Goal: Find specific fact: Find specific fact

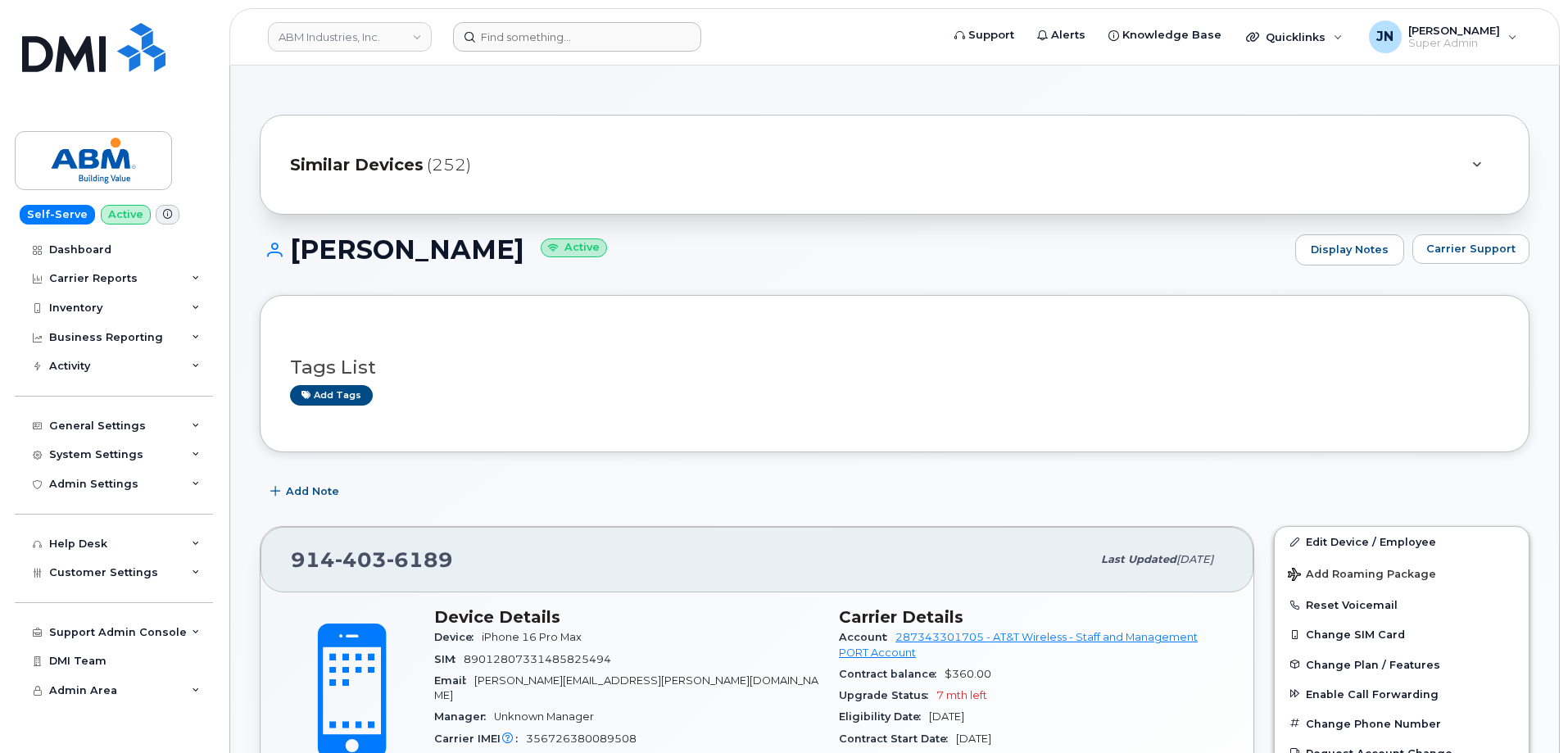
scroll to position [358, 0]
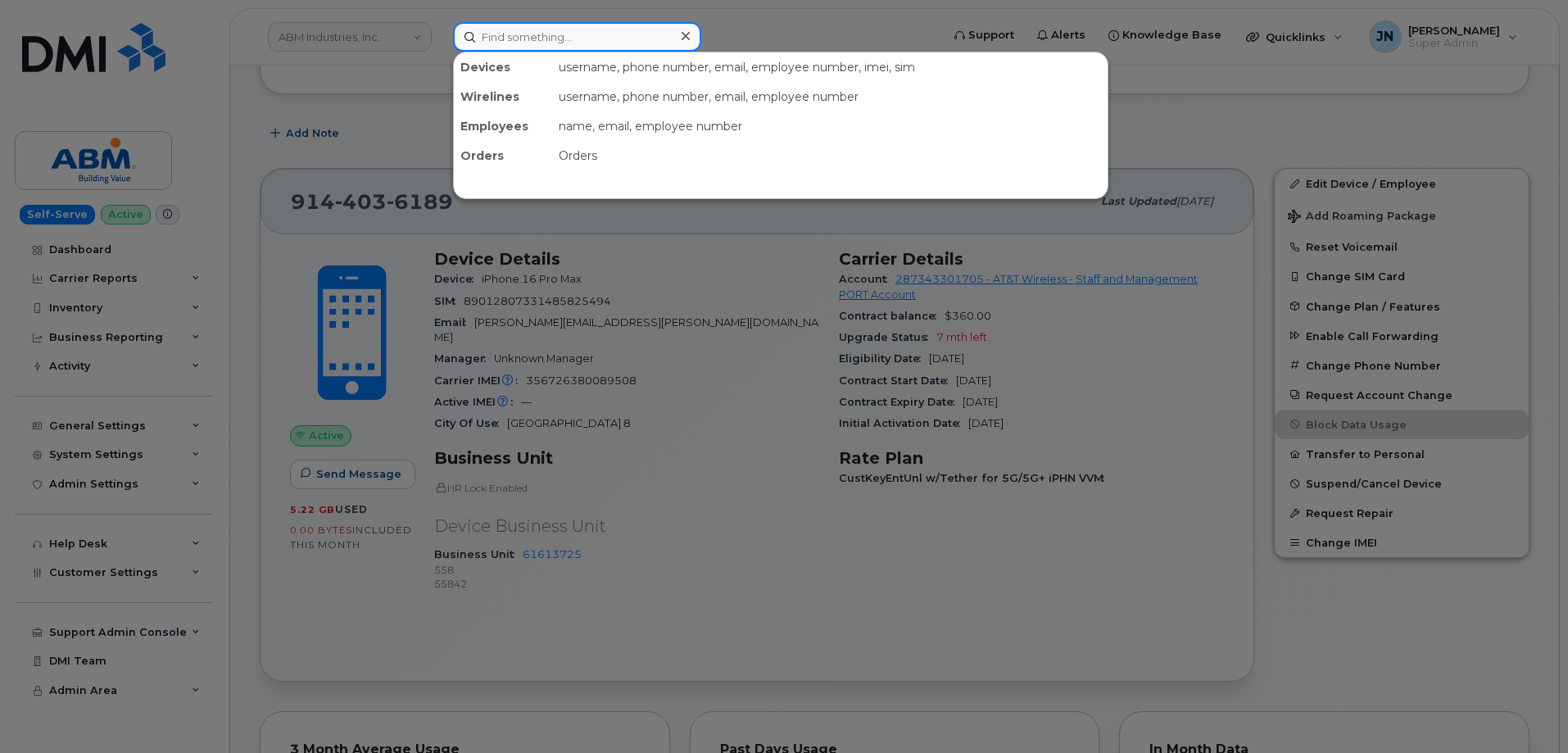
click at [585, 39] on input at bounding box center [577, 36] width 249 height 29
paste input "5094351960"
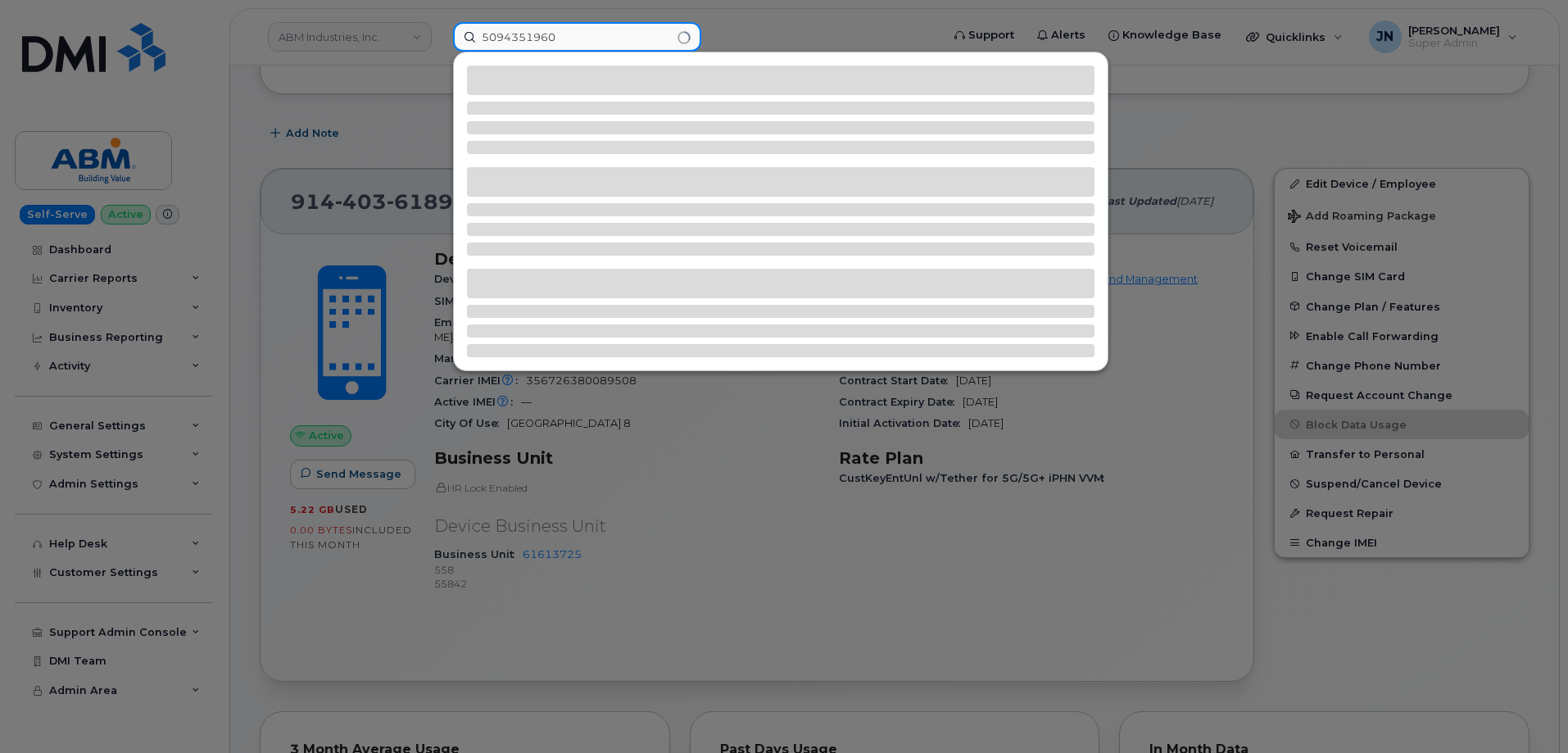
type input "5094351960"
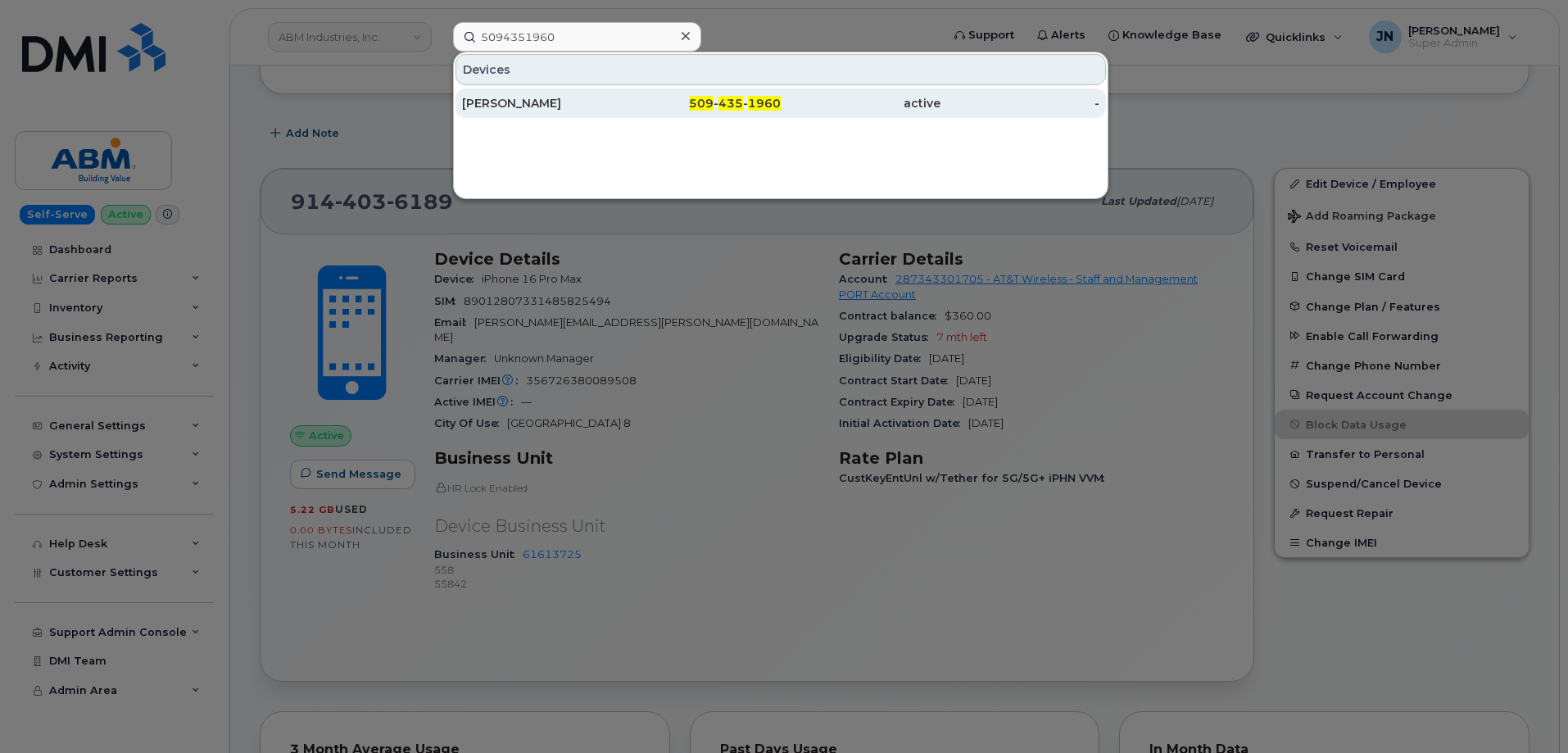
click at [642, 104] on div "509 - 435 - 1960" at bounding box center [702, 103] width 160 height 17
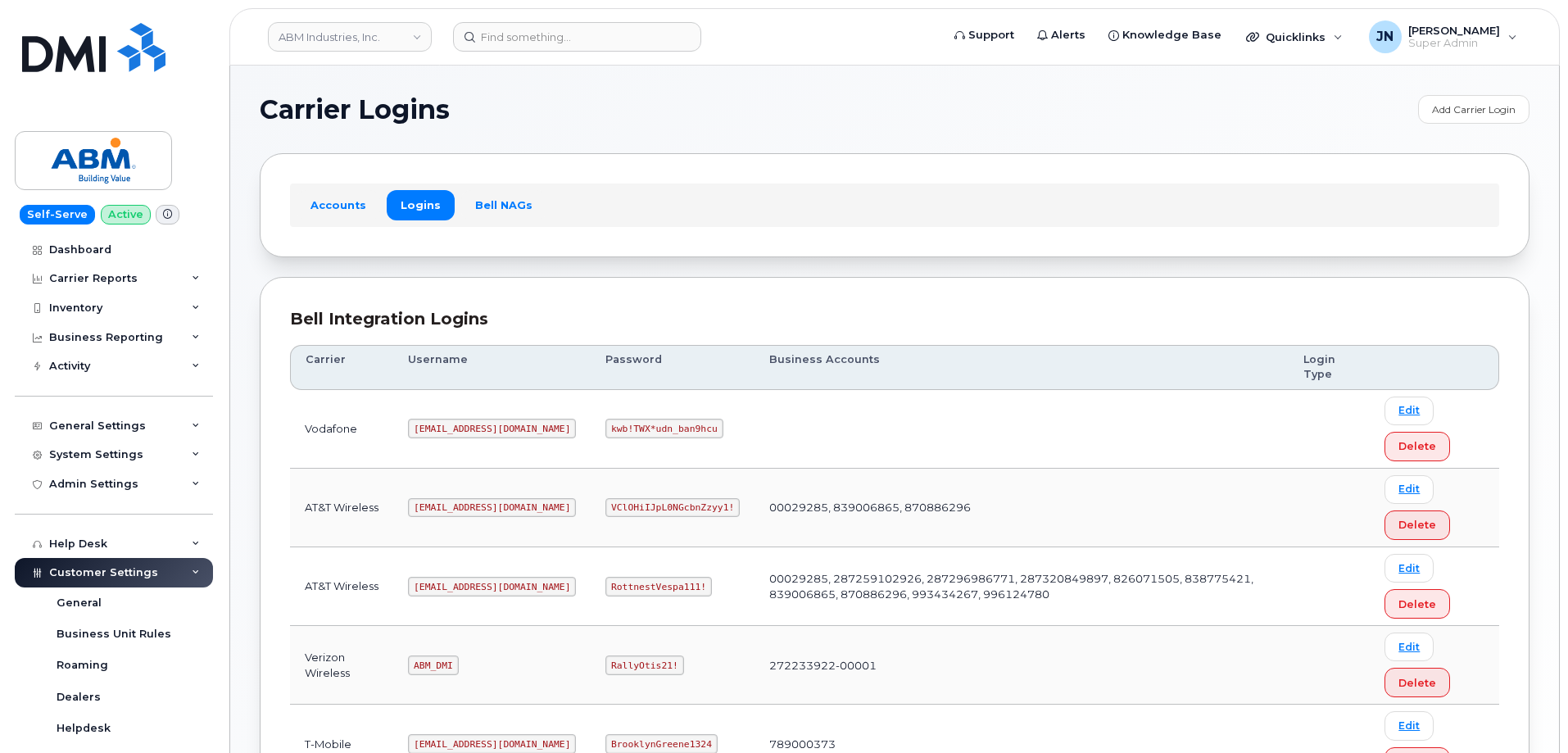
scroll to position [219, 0]
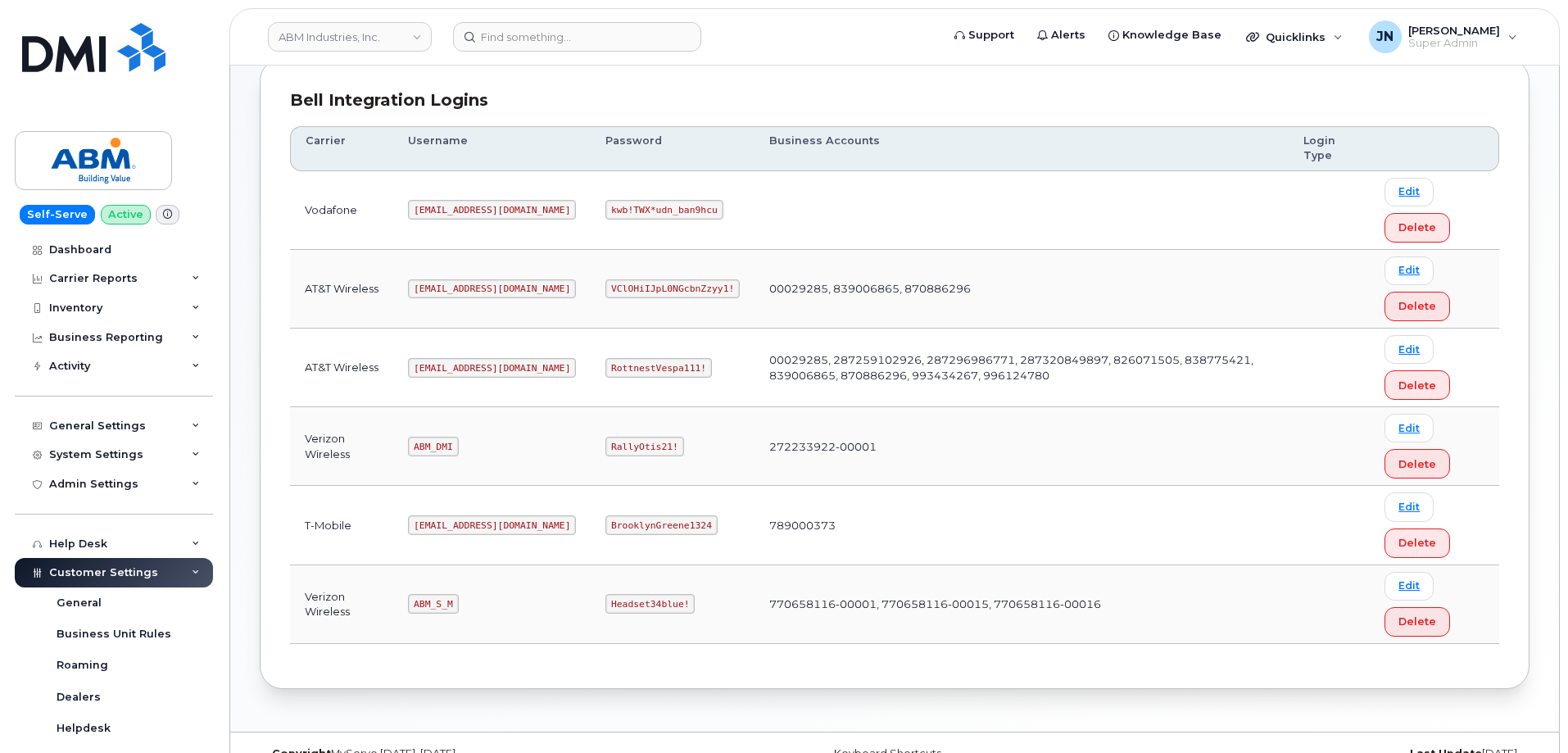
click at [430, 599] on code "ABM_S_M" at bounding box center [433, 603] width 50 height 19
copy code "ABM_S_M"
click at [605, 600] on code "Headset34blue!" at bounding box center [649, 603] width 89 height 19
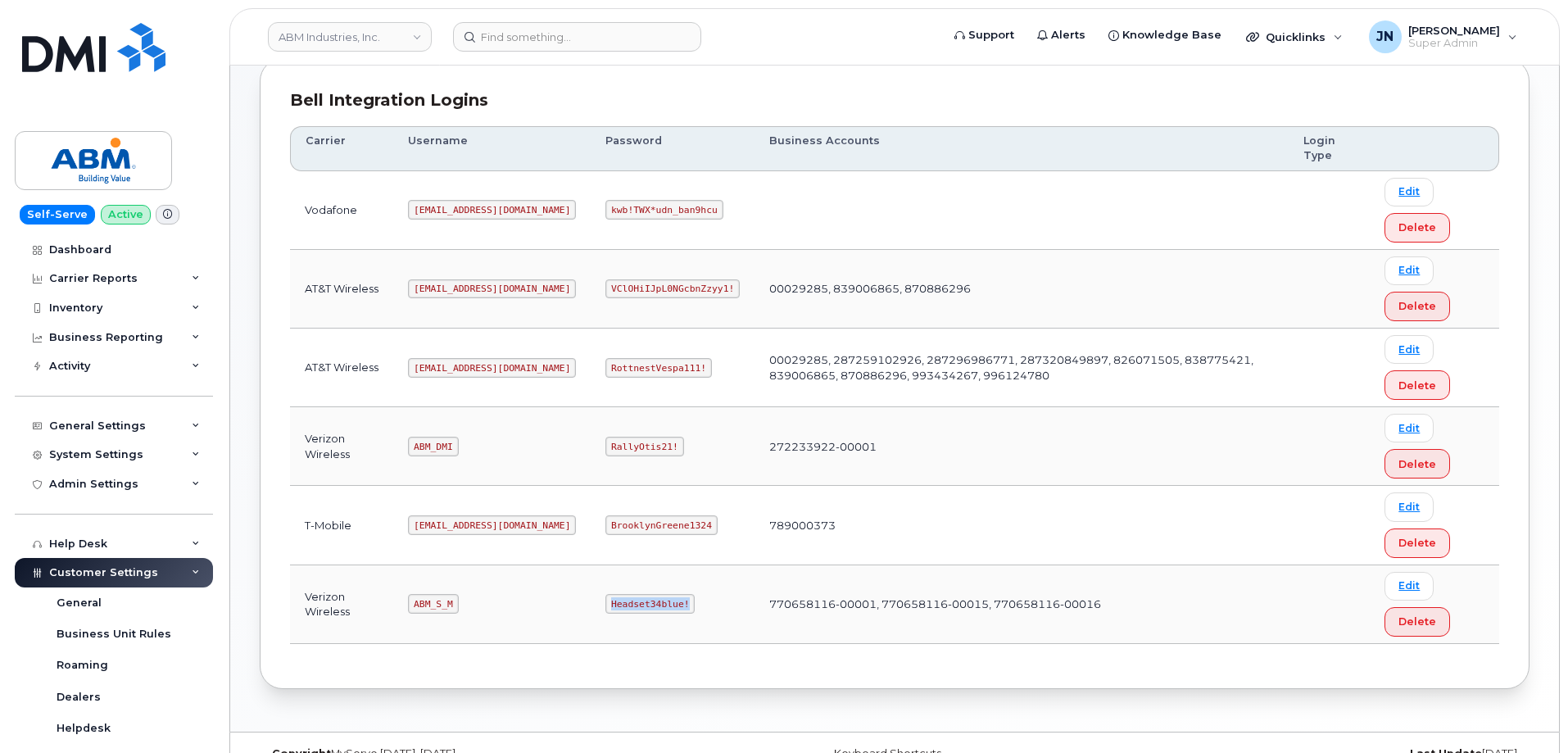
click at [605, 598] on code "Headset34blue!" at bounding box center [649, 603] width 89 height 19
copy code "Headset34blue!"
